Goal: Information Seeking & Learning: Learn about a topic

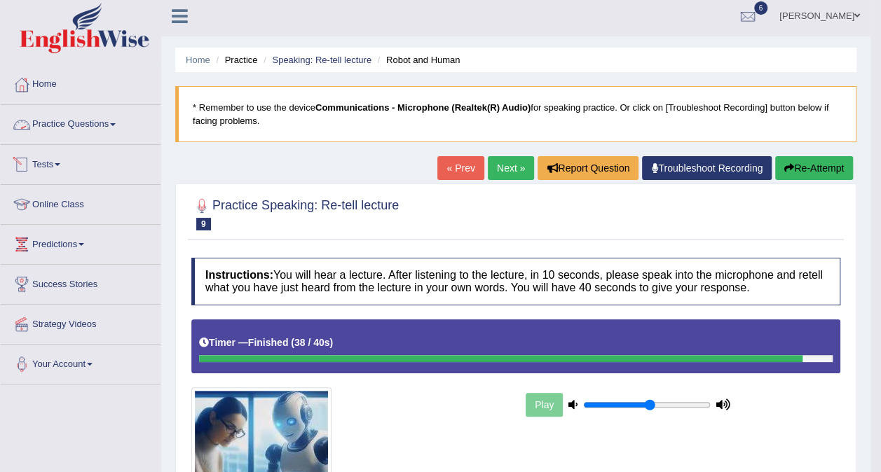
click at [86, 125] on link "Practice Questions" at bounding box center [81, 122] width 160 height 35
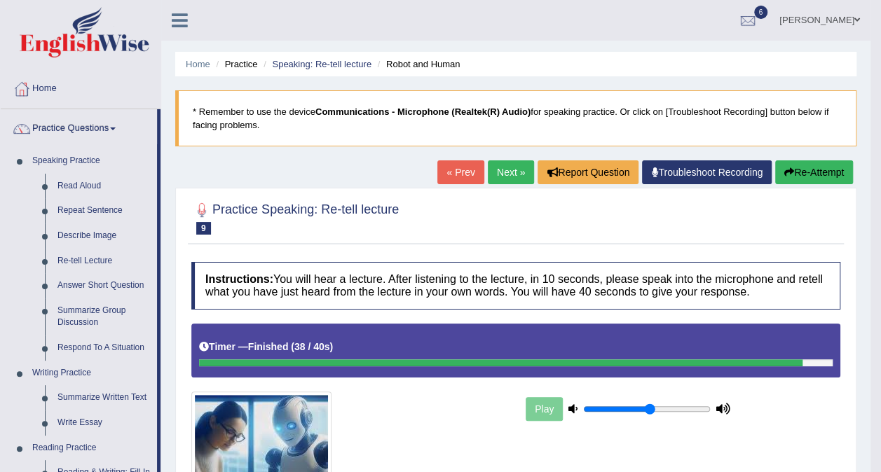
click at [0, 0] on small "Robot and Human" at bounding box center [0, 0] width 0 height 0
click at [331, 299] on h4 "Instructions: You will hear a lecture. After listening to the lecture, in 10 se…" at bounding box center [515, 285] width 649 height 47
click at [111, 232] on link "Describe Image" at bounding box center [104, 236] width 106 height 25
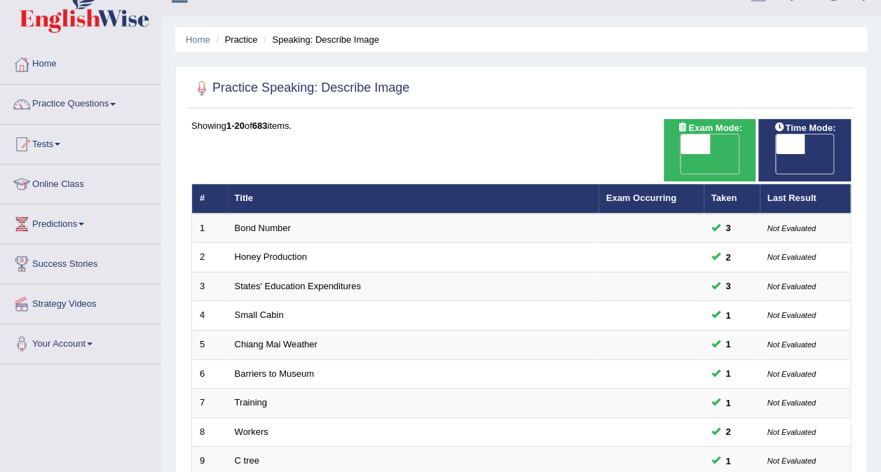
scroll to position [22, 0]
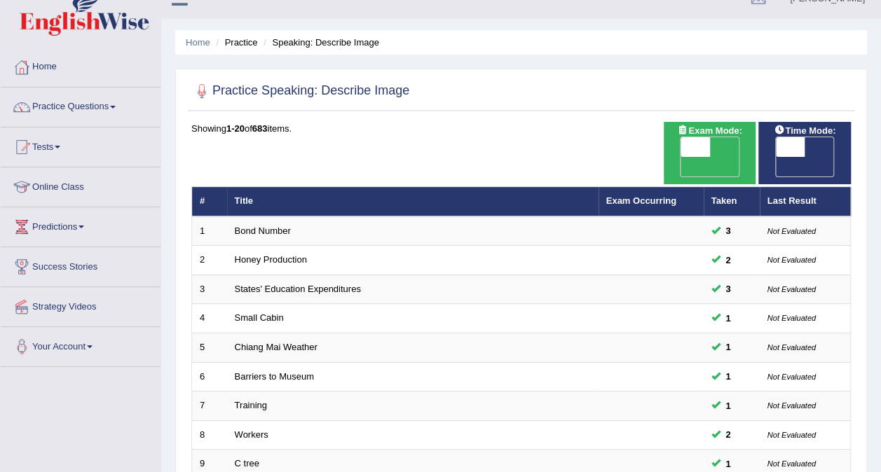
click at [681, 157] on span "OFF" at bounding box center [666, 167] width 29 height 20
checkbox input "true"
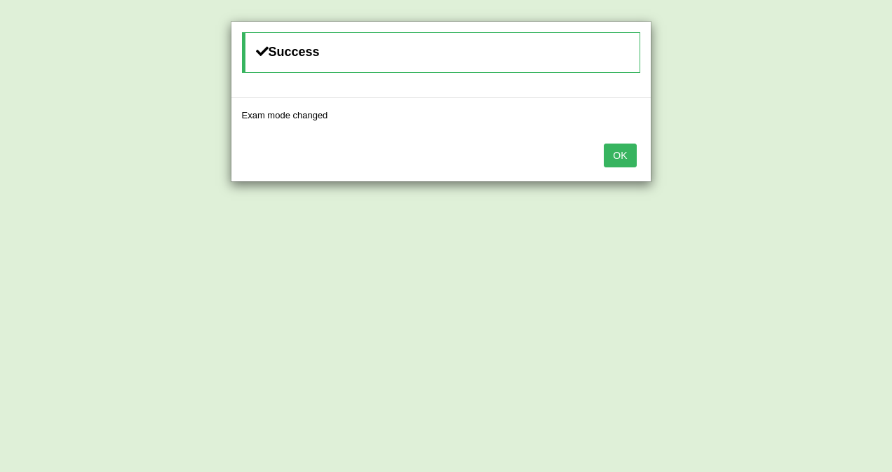
click at [627, 153] on button "OK" at bounding box center [619, 156] width 32 height 24
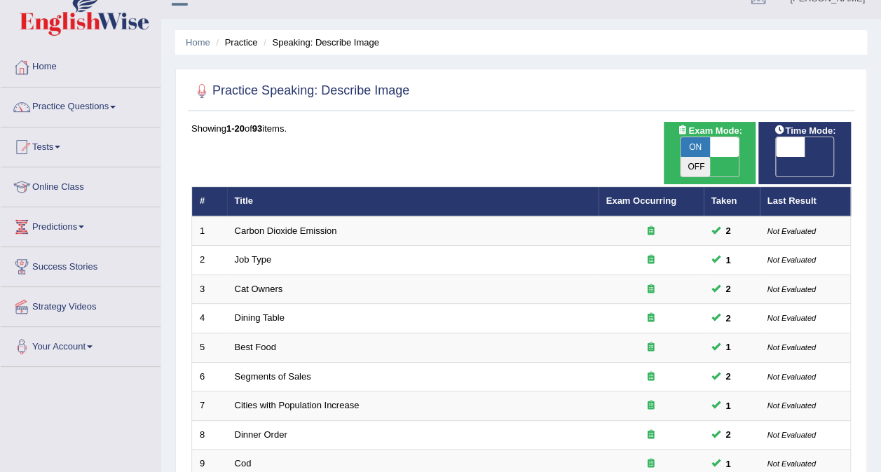
click at [776, 157] on span "OFF" at bounding box center [760, 167] width 29 height 20
checkbox input "true"
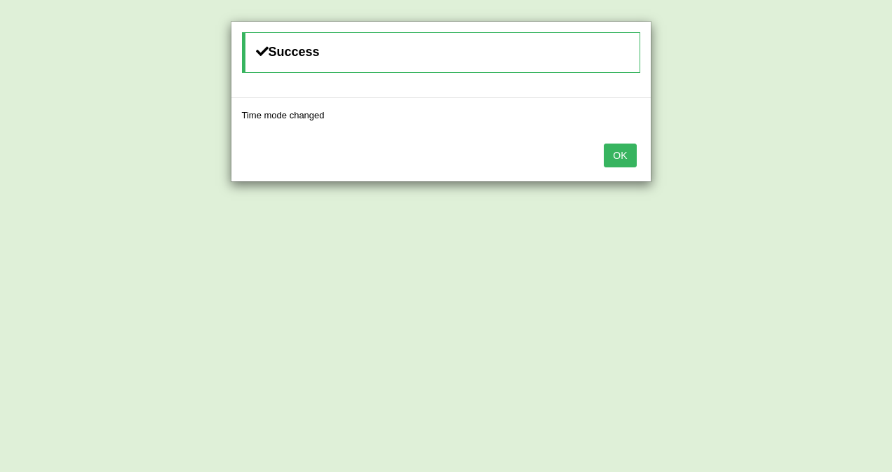
click at [613, 153] on button "OK" at bounding box center [619, 156] width 32 height 24
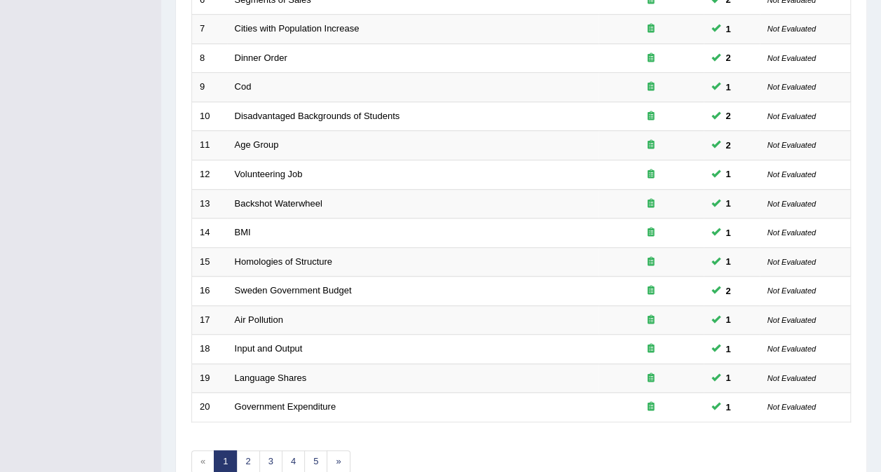
scroll to position [449, 0]
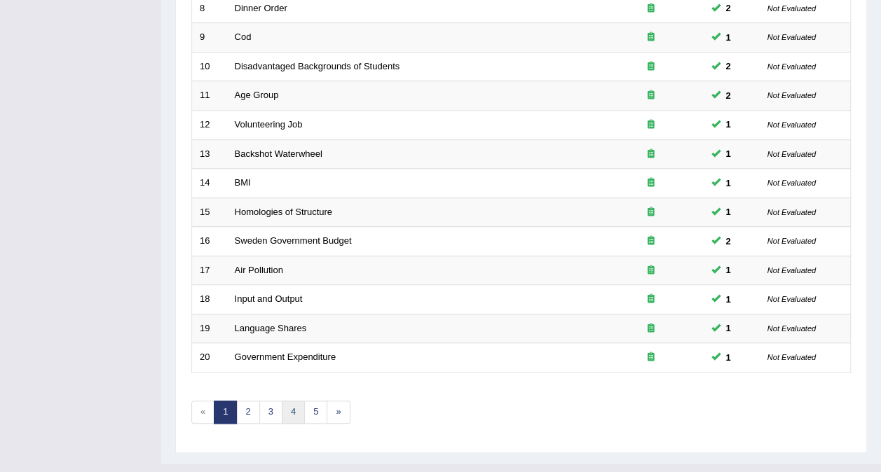
click at [290, 401] on link "4" at bounding box center [293, 412] width 23 height 23
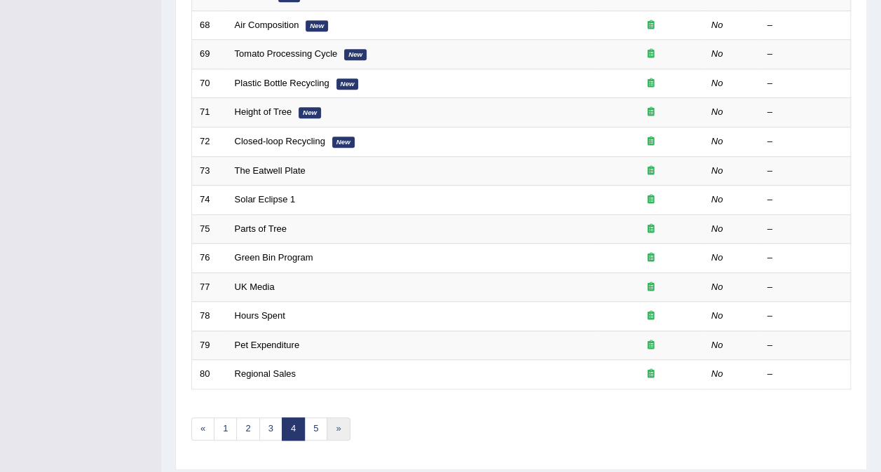
scroll to position [449, 0]
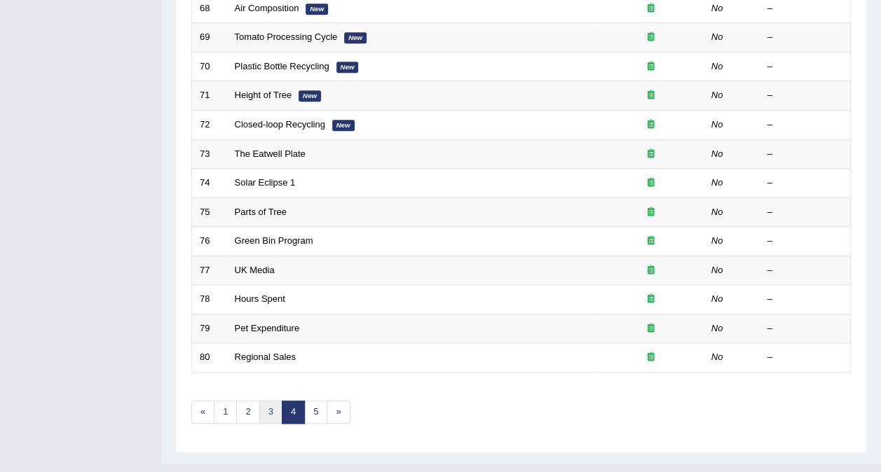
click at [262, 401] on link "3" at bounding box center [270, 412] width 23 height 23
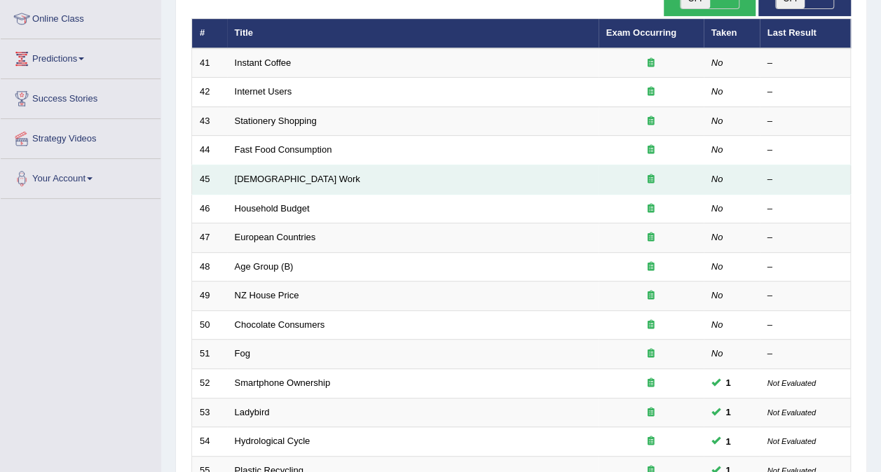
scroll to position [449, 0]
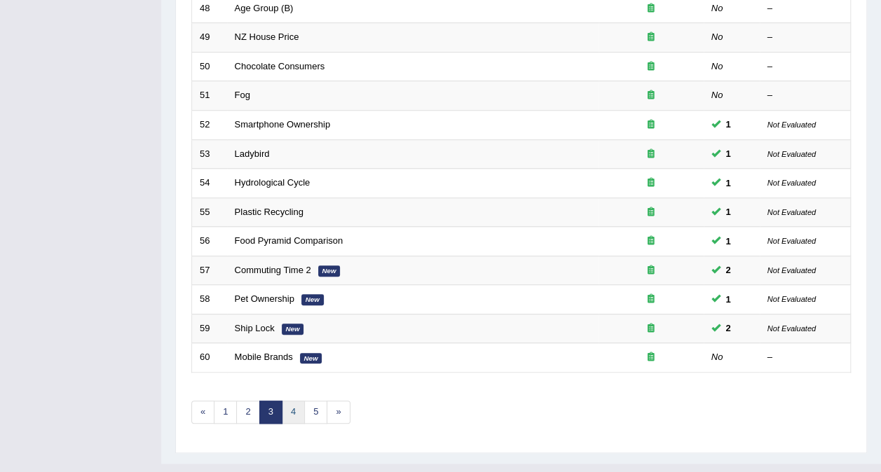
click at [289, 401] on link "4" at bounding box center [293, 412] width 23 height 23
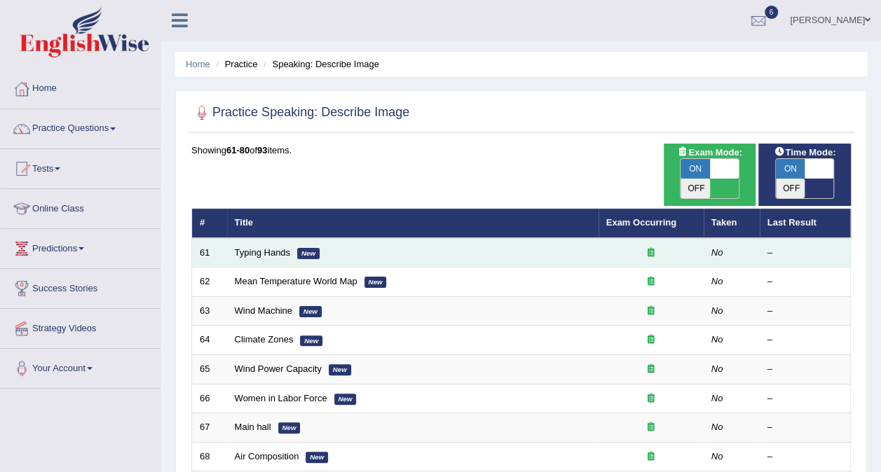
click at [259, 238] on td "Typing Hands New" at bounding box center [412, 252] width 371 height 29
click at [252, 238] on td "Typing Hands New" at bounding box center [412, 252] width 371 height 29
click at [249, 247] on link "Typing Hands" at bounding box center [263, 252] width 56 height 11
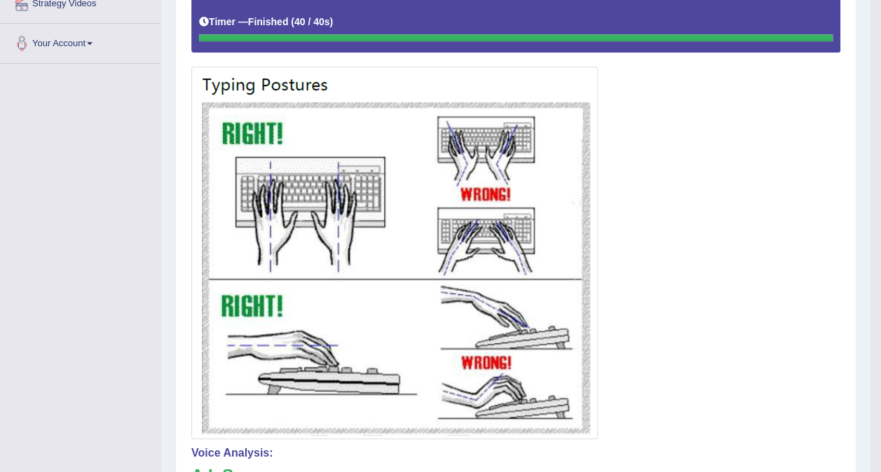
scroll to position [309, 0]
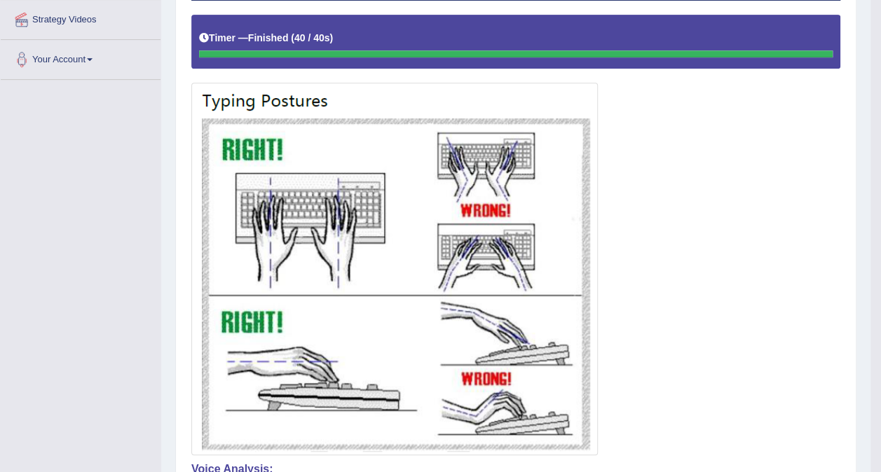
click at [753, 114] on div at bounding box center [515, 235] width 649 height 441
click at [714, 135] on div at bounding box center [515, 235] width 649 height 441
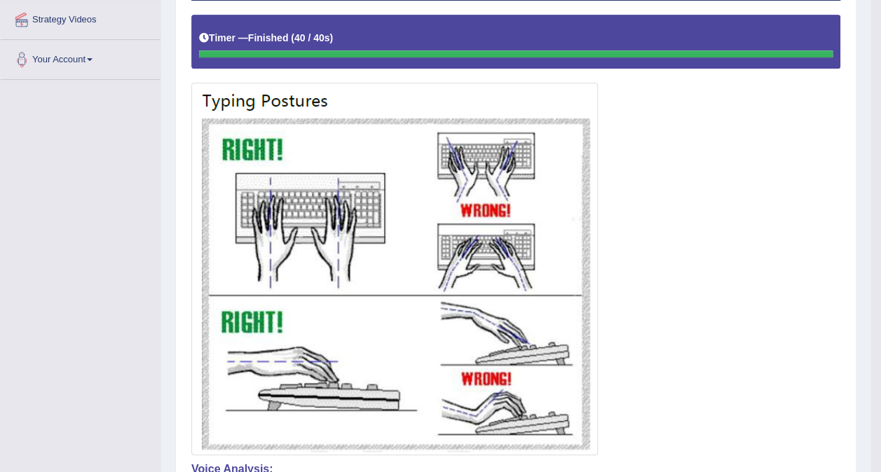
click at [714, 135] on div at bounding box center [515, 235] width 649 height 441
